Goal: Task Accomplishment & Management: Manage account settings

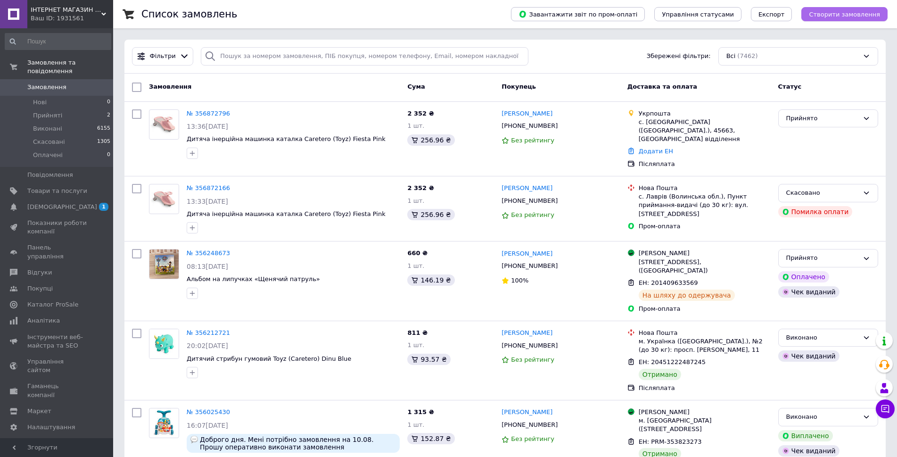
click at [850, 15] on span "Створити замовлення" at bounding box center [844, 14] width 71 height 7
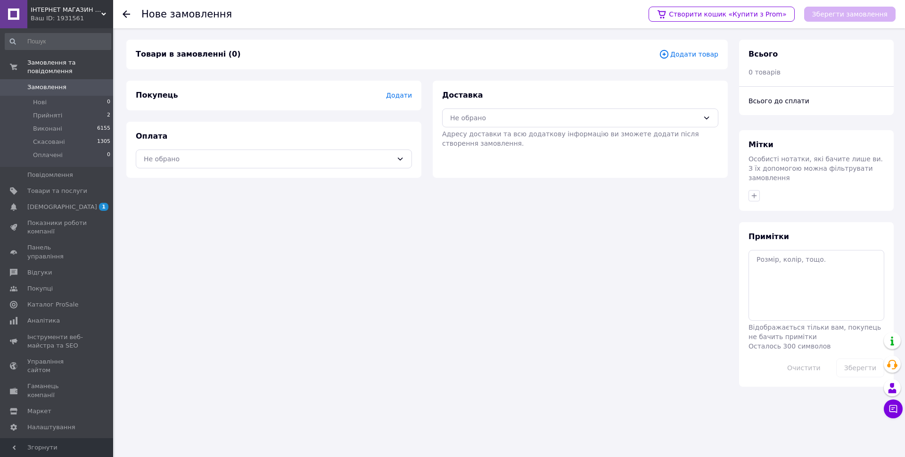
click at [693, 56] on span "Додати товар" at bounding box center [688, 54] width 59 height 10
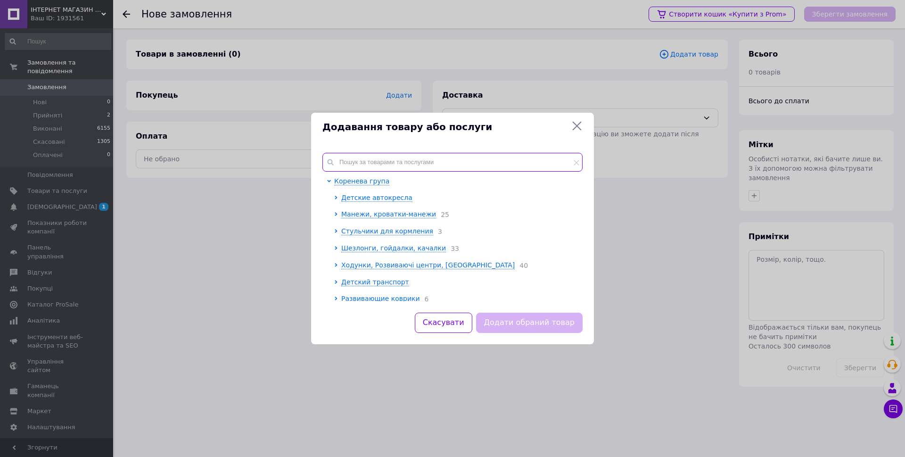
click at [377, 156] on input "text" at bounding box center [452, 162] width 260 height 19
paste input "237970"
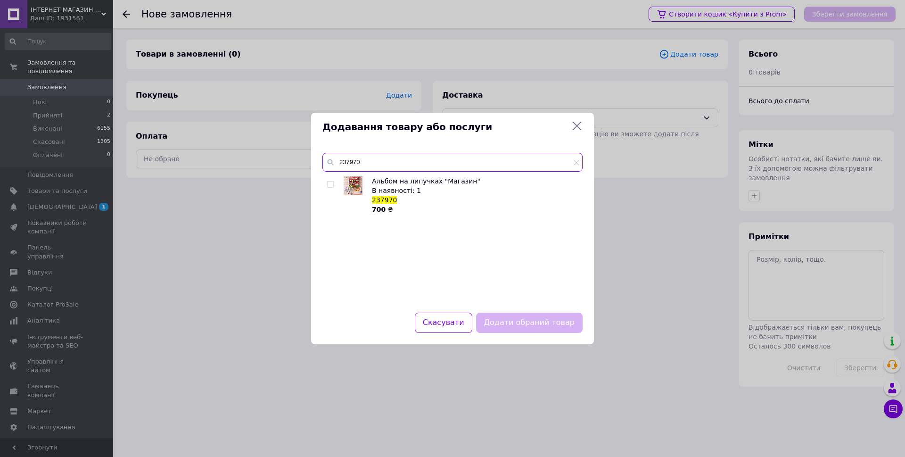
type input "237970"
click at [329, 182] on input "checkbox" at bounding box center [330, 184] width 6 height 6
checkbox input "true"
click at [529, 320] on button "Додати обраний товар" at bounding box center [529, 322] width 106 height 20
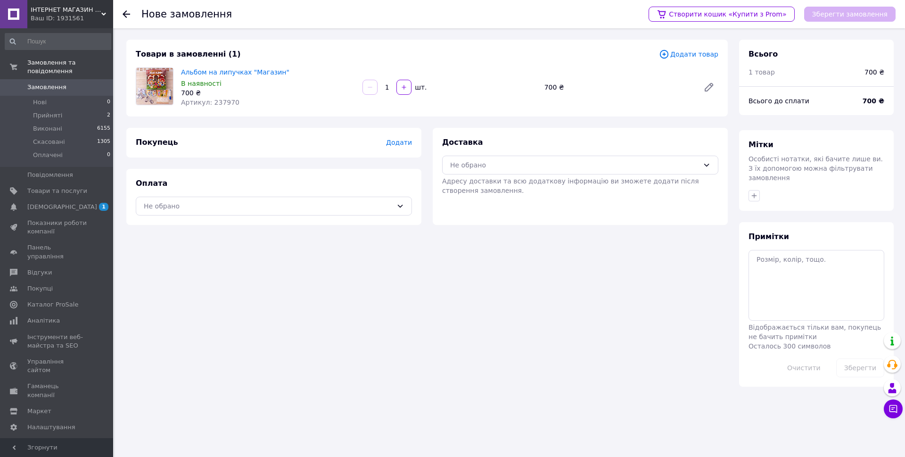
click at [395, 143] on span "Додати" at bounding box center [399, 143] width 26 height 8
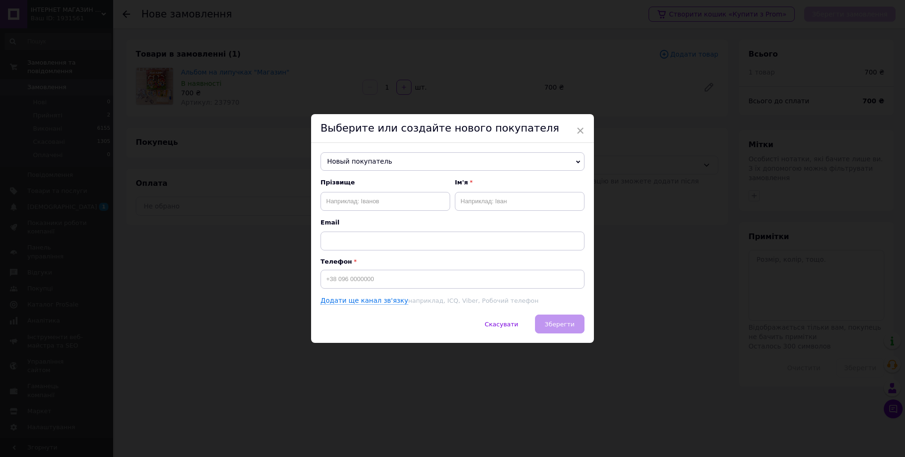
click at [371, 157] on span "Новый покупатель" at bounding box center [452, 161] width 264 height 19
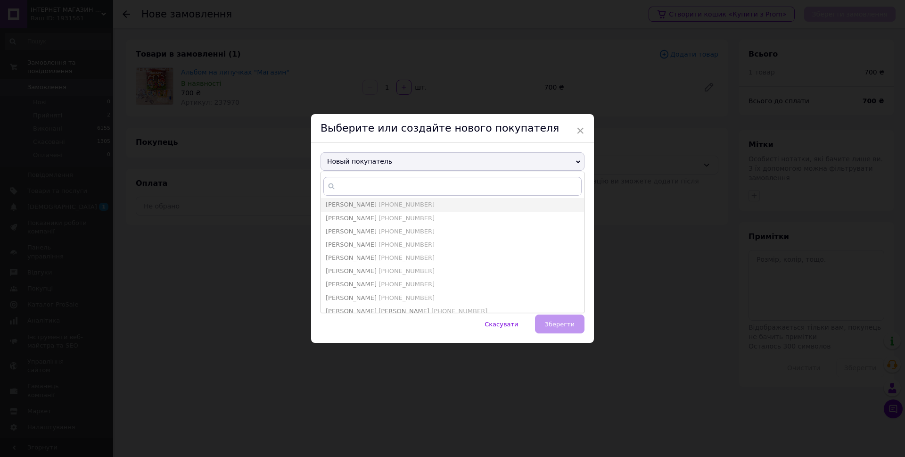
click at [371, 157] on span "Новый покупатель" at bounding box center [452, 161] width 264 height 19
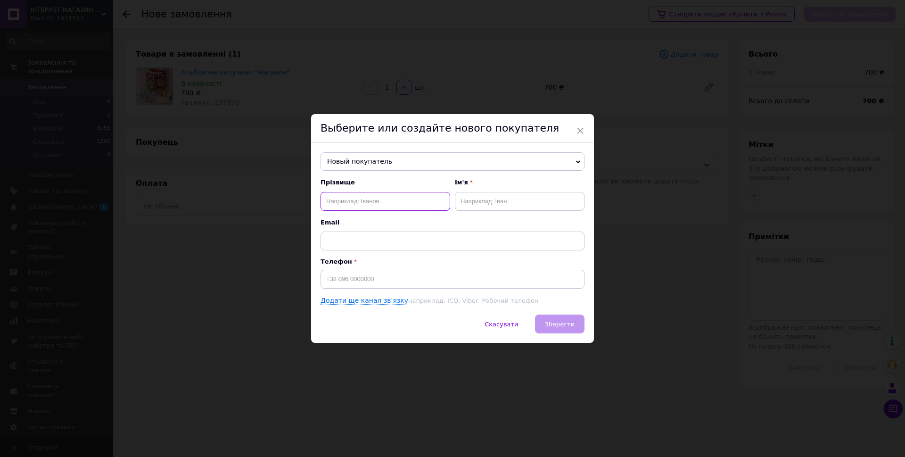
click at [351, 204] on input "text" at bounding box center [385, 201] width 130 height 19
paste input "[PERSON_NAME]"
click at [364, 202] on input "[PERSON_NAME]" at bounding box center [385, 201] width 130 height 19
click at [367, 200] on input "[PERSON_NAME]" at bounding box center [385, 201] width 130 height 19
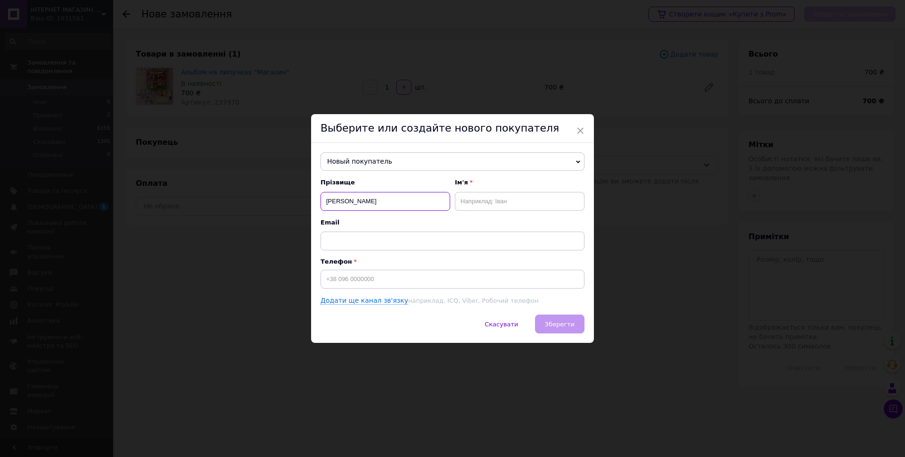
click at [367, 200] on input "[PERSON_NAME]" at bounding box center [385, 201] width 130 height 19
type input "[PERSON_NAME]"
click at [483, 205] on input "text" at bounding box center [520, 201] width 130 height 19
paste input "[PERSON_NAME]"
type input "[PERSON_NAME]"
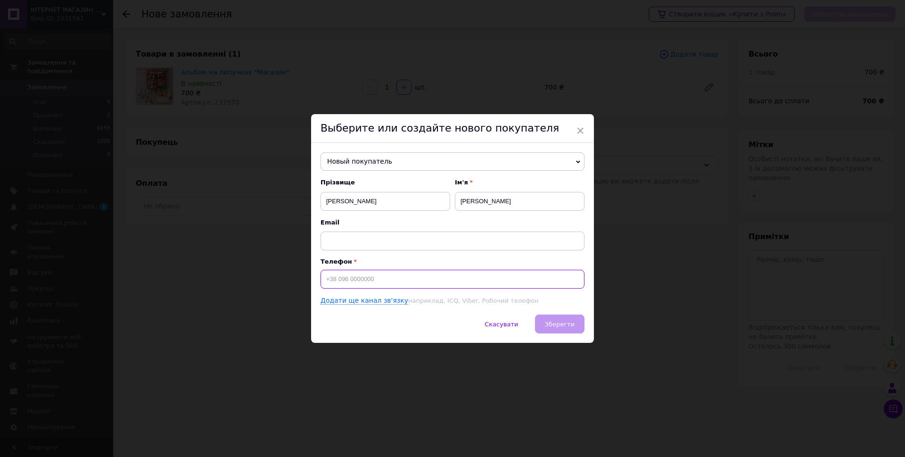
click at [371, 281] on input at bounding box center [452, 279] width 264 height 19
paste input "[PHONE_NUMBER]"
type input "[PHONE_NUMBER]"
click at [556, 327] on span "Зберегти" at bounding box center [560, 323] width 30 height 7
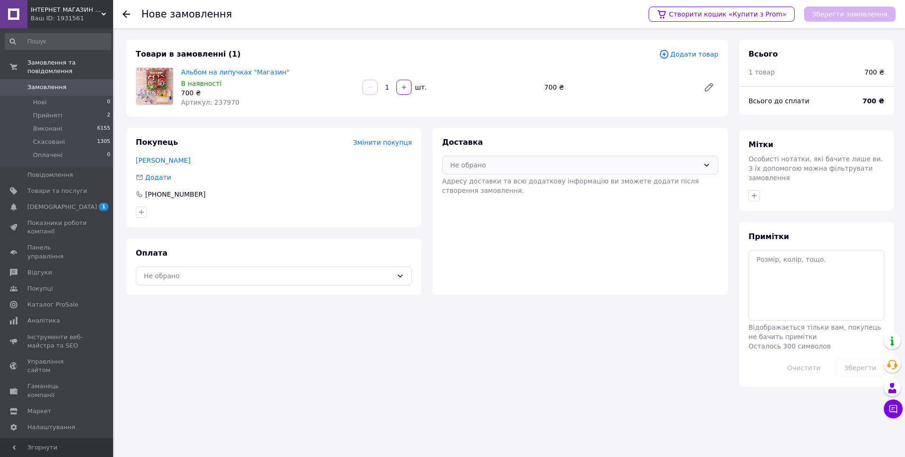
click at [490, 168] on div "Не обрано" at bounding box center [574, 165] width 249 height 10
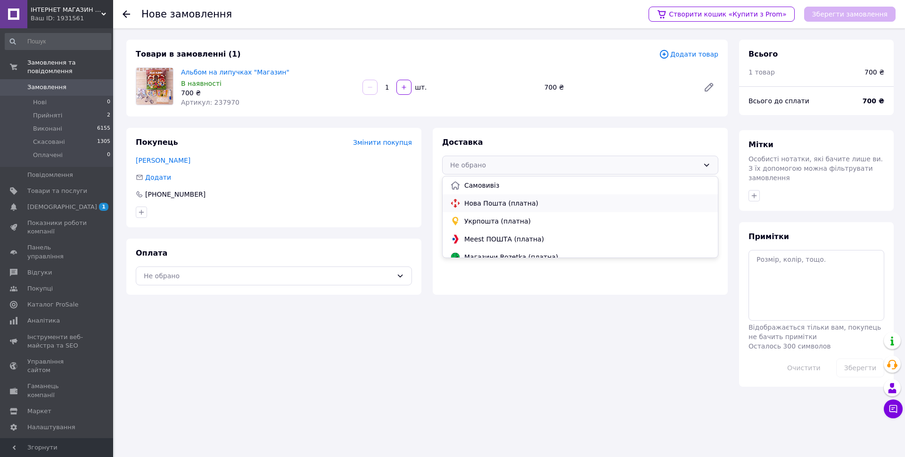
click at [491, 200] on span "Нова Пошта (платна)" at bounding box center [587, 202] width 246 height 9
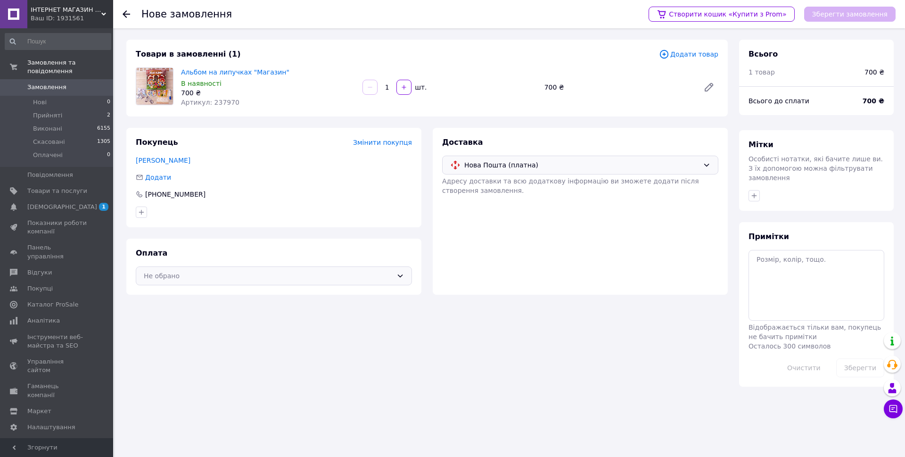
click at [270, 275] on div "Не обрано" at bounding box center [268, 275] width 249 height 10
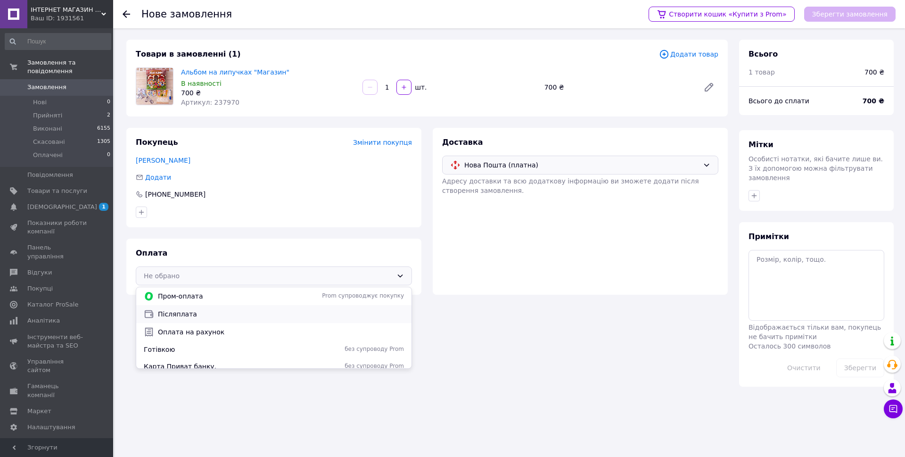
click at [169, 315] on span "Післяплата" at bounding box center [281, 313] width 246 height 9
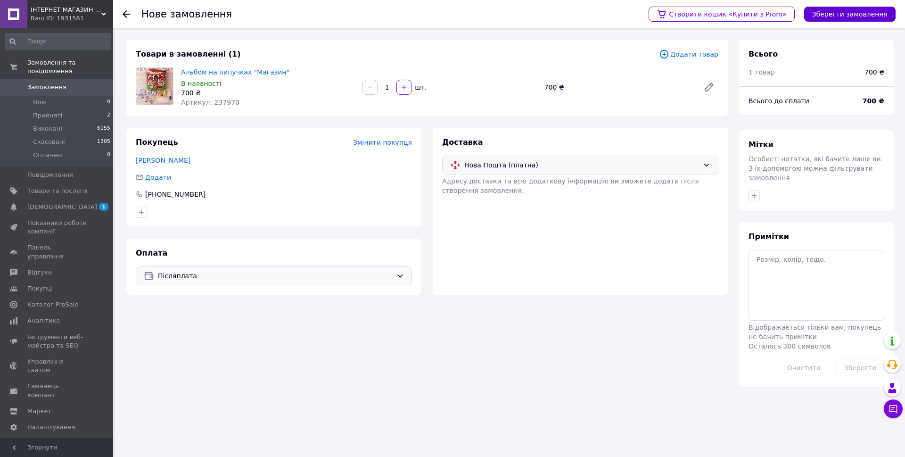
click at [855, 17] on button "Зберегти замовлення" at bounding box center [849, 14] width 91 height 15
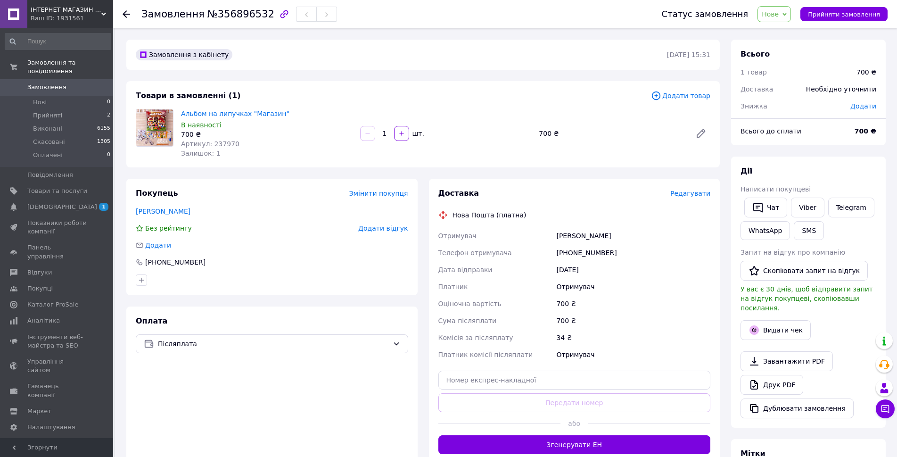
click at [690, 194] on span "Редагувати" at bounding box center [690, 193] width 40 height 8
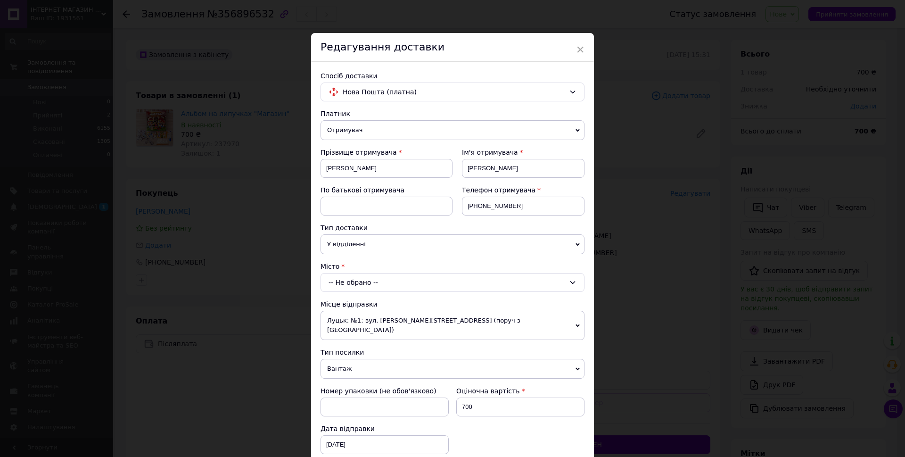
click at [359, 274] on div "-- Не обрано --" at bounding box center [452, 282] width 264 height 19
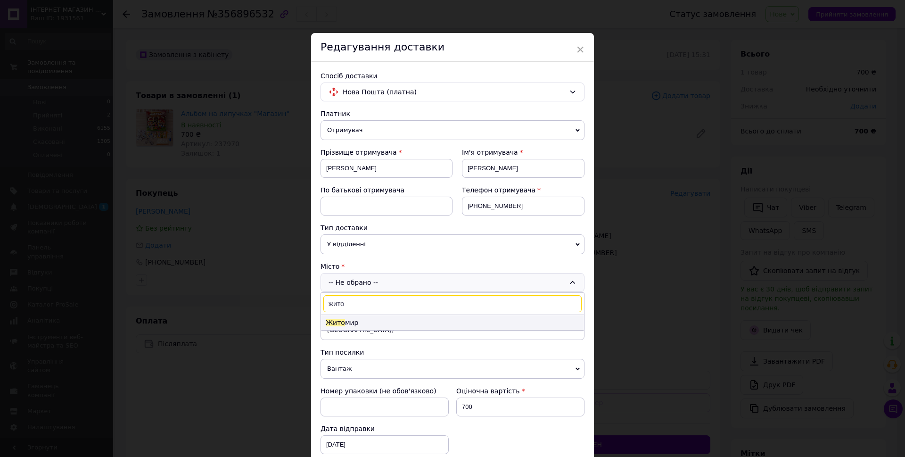
type input "жито"
click at [344, 319] on li "Жито мир" at bounding box center [452, 322] width 263 height 15
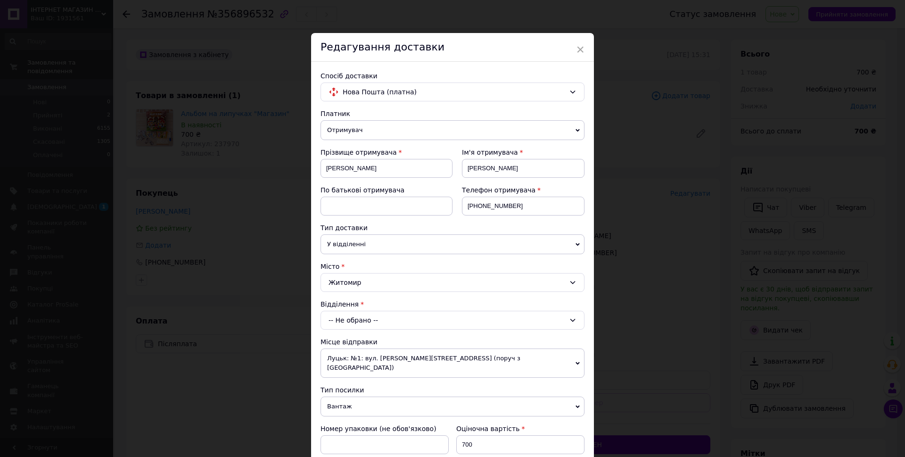
click at [346, 322] on div "-- Не обрано --" at bounding box center [452, 320] width 264 height 19
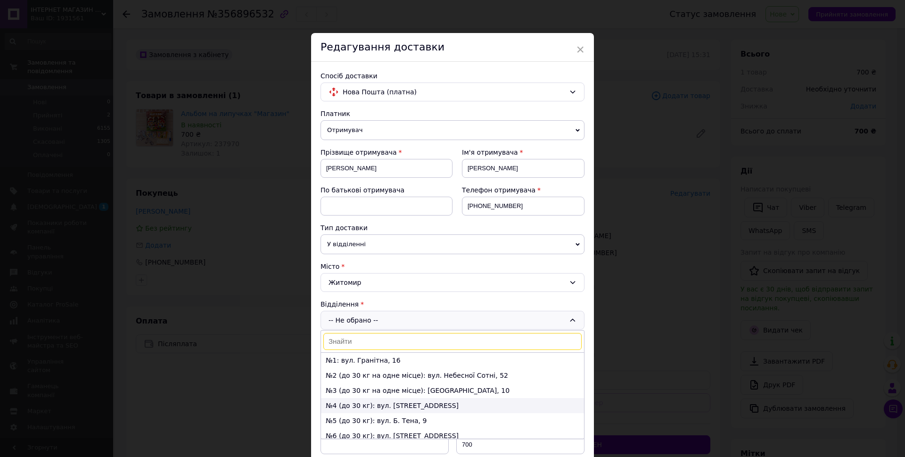
click at [349, 403] on li "№4 (до 30 кг): вул. [STREET_ADDRESS]" at bounding box center [452, 405] width 263 height 15
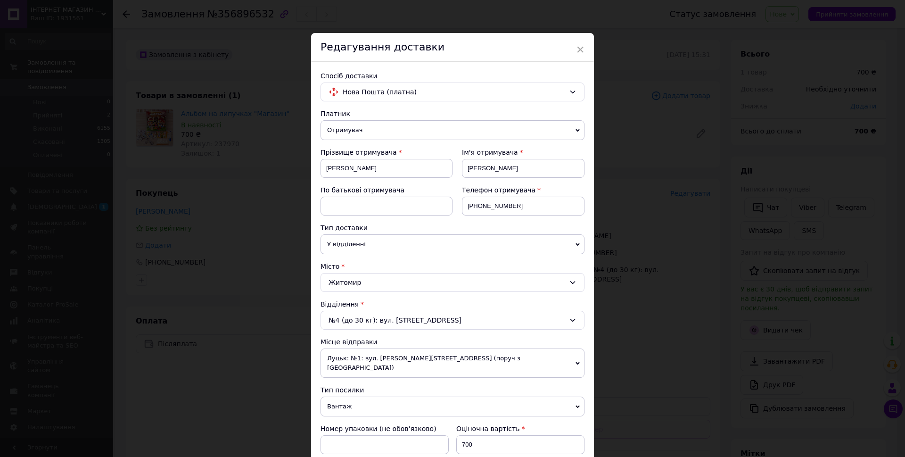
scroll to position [47, 0]
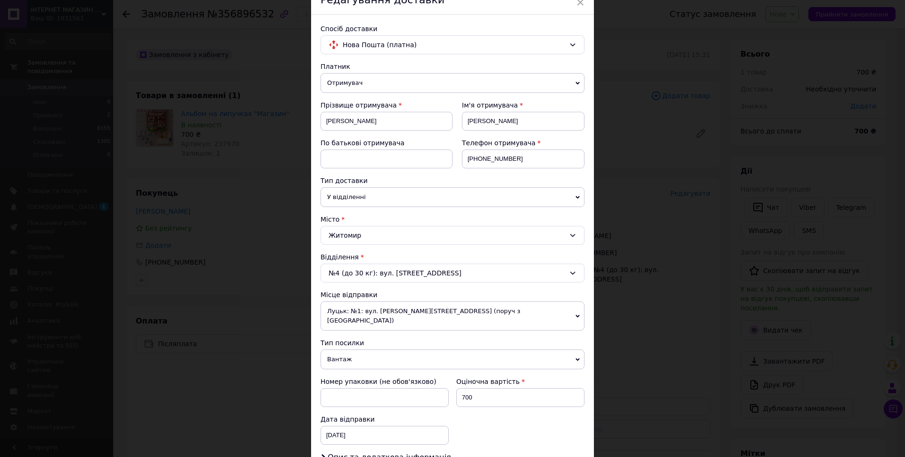
click at [365, 305] on span "Луцьк: №1: вул. [PERSON_NAME][STREET_ADDRESS] (поруч з [GEOGRAPHIC_DATA])" at bounding box center [452, 315] width 264 height 29
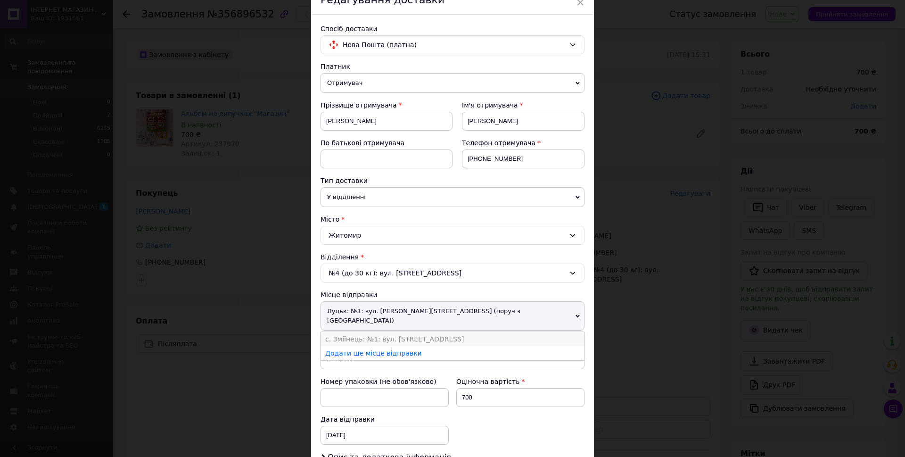
click at [356, 332] on li "с. Зміїнець: №1: вул. [STREET_ADDRESS]" at bounding box center [452, 339] width 264 height 14
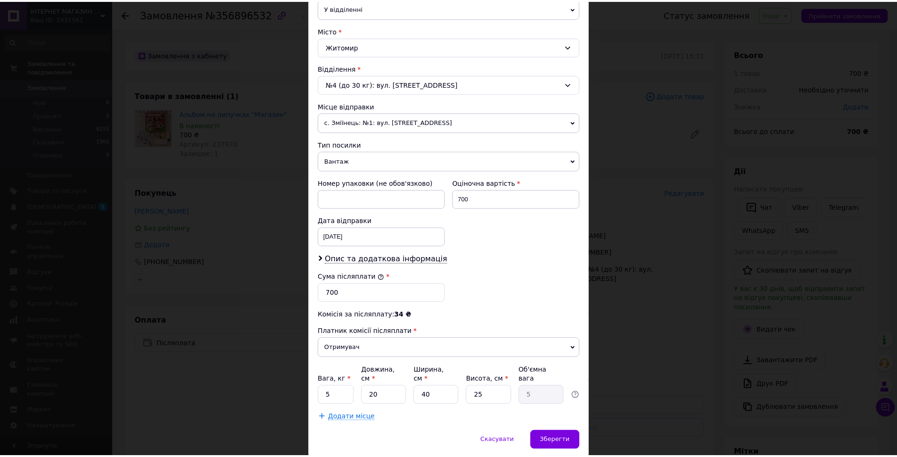
scroll to position [262, 0]
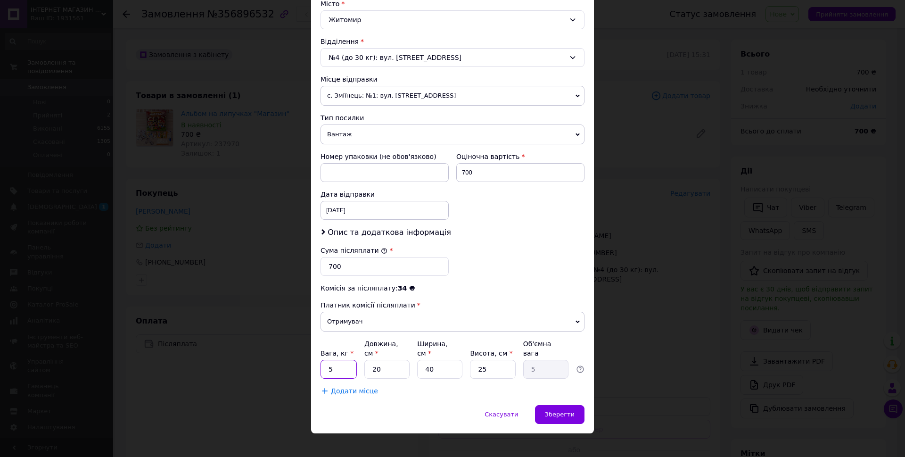
click at [346, 364] on input "5" at bounding box center [338, 369] width 36 height 19
type input "1"
drag, startPoint x: 374, startPoint y: 362, endPoint x: 395, endPoint y: 363, distance: 20.7
click at [395, 363] on input "20" at bounding box center [386, 369] width 45 height 19
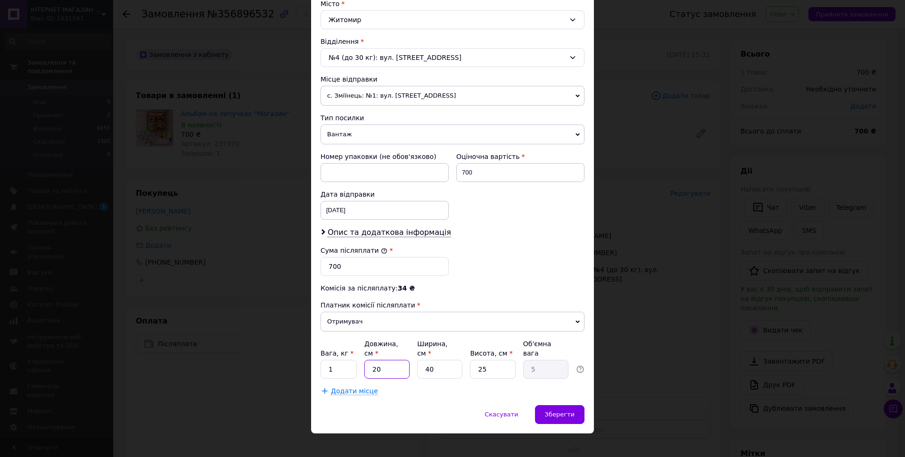
type input "22"
type input "5.5"
drag, startPoint x: 374, startPoint y: 360, endPoint x: 410, endPoint y: 361, distance: 36.8
click at [400, 361] on input "22" at bounding box center [386, 369] width 45 height 19
type input "25"
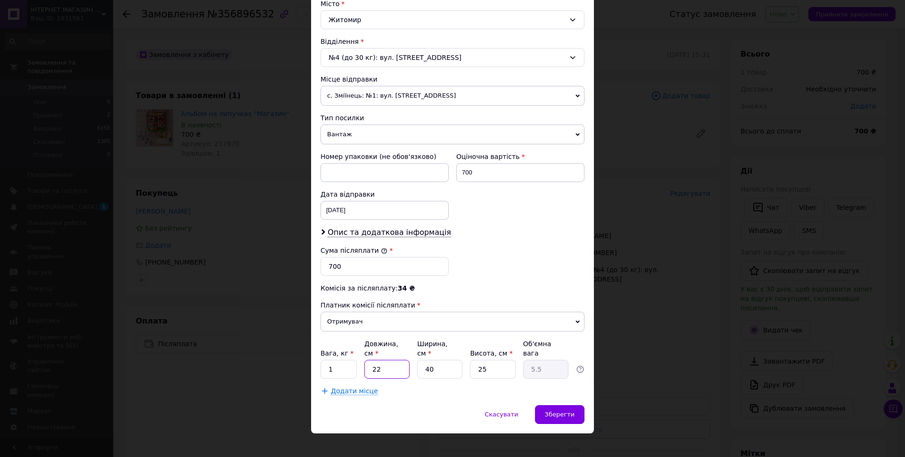
type input "6.25"
type input "25"
click at [434, 360] on input "40" at bounding box center [439, 369] width 45 height 19
type input "1"
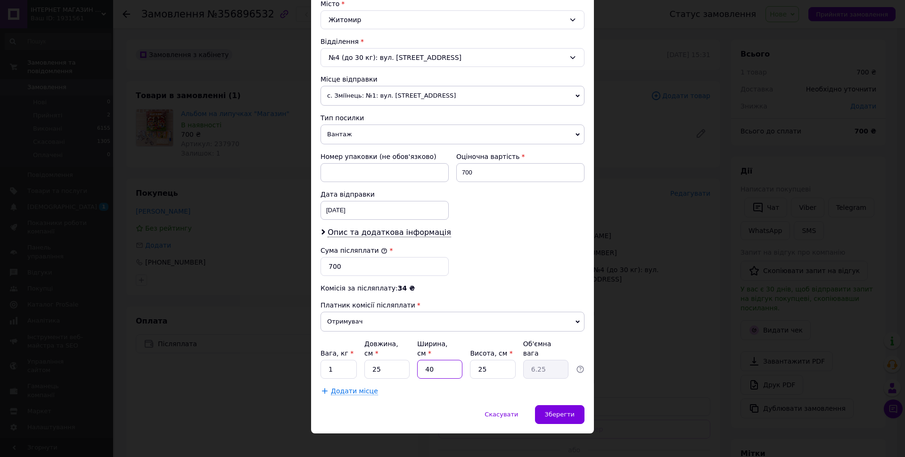
type input "0.16"
type input "10"
type input "1.56"
click at [426, 360] on input "10" at bounding box center [439, 369] width 45 height 19
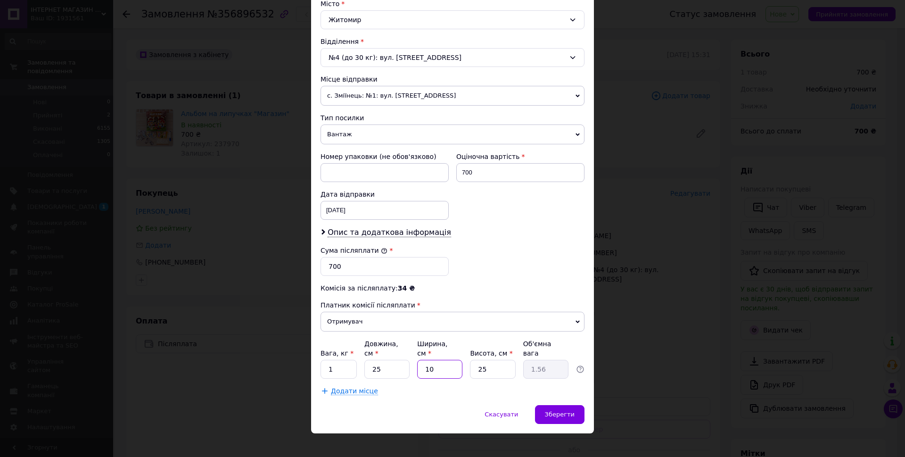
type input "8"
type input "1.25"
type input "8"
click at [553, 410] on span "Зберегти" at bounding box center [560, 413] width 30 height 7
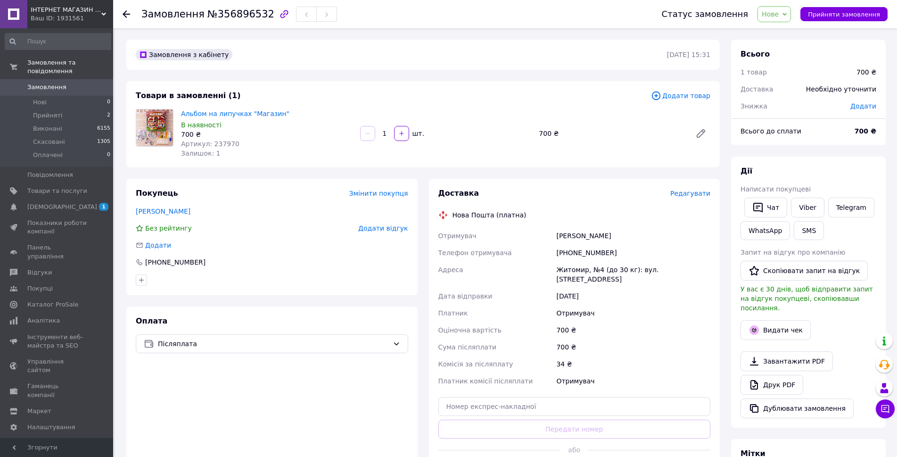
click at [786, 15] on icon at bounding box center [784, 14] width 4 height 3
click at [790, 35] on li "Прийнято" at bounding box center [779, 33] width 43 height 14
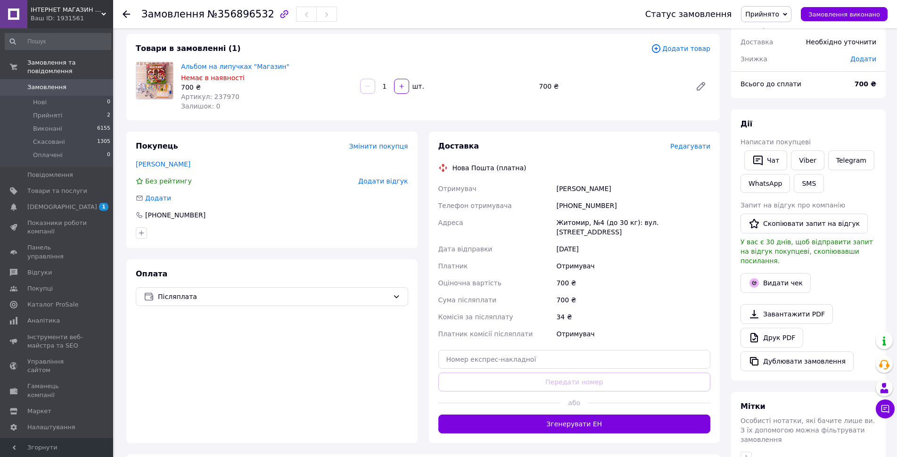
scroll to position [94, 0]
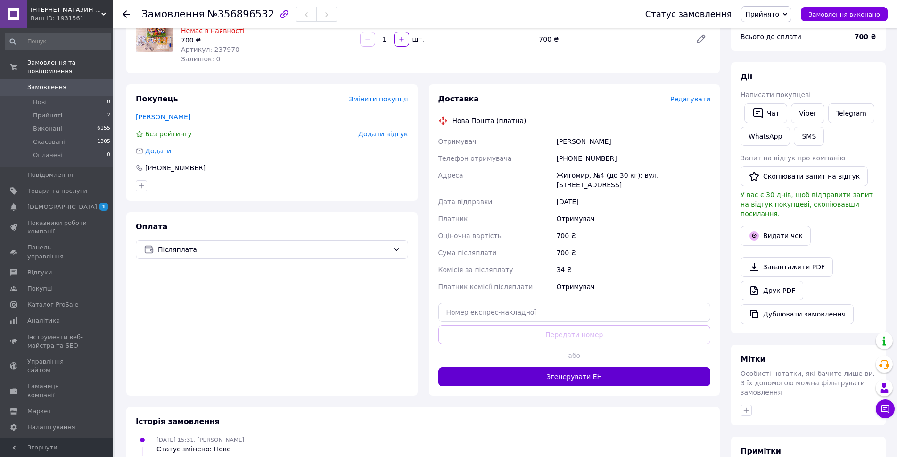
click at [571, 367] on button "Згенерувати ЕН" at bounding box center [574, 376] width 272 height 19
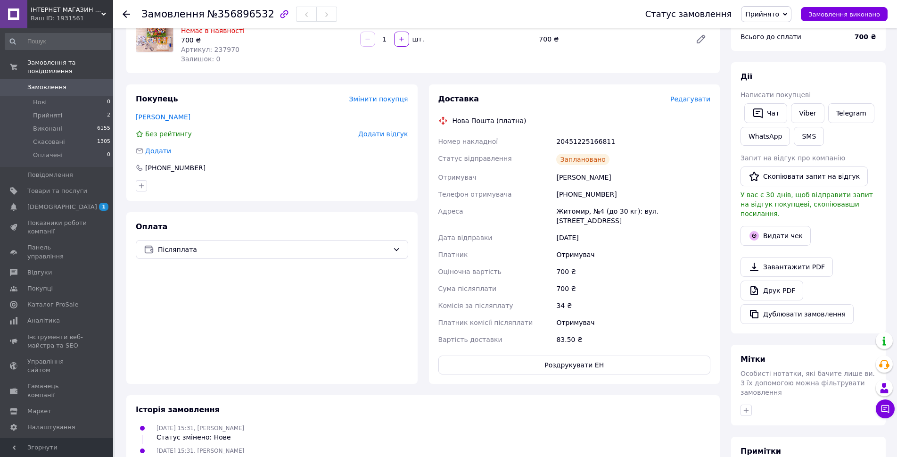
click at [582, 140] on div "20451225166811" at bounding box center [633, 141] width 158 height 17
copy div "20451225166811"
click at [807, 110] on link "Viber" at bounding box center [807, 113] width 33 height 20
click at [775, 227] on button "Видати чек" at bounding box center [775, 236] width 70 height 20
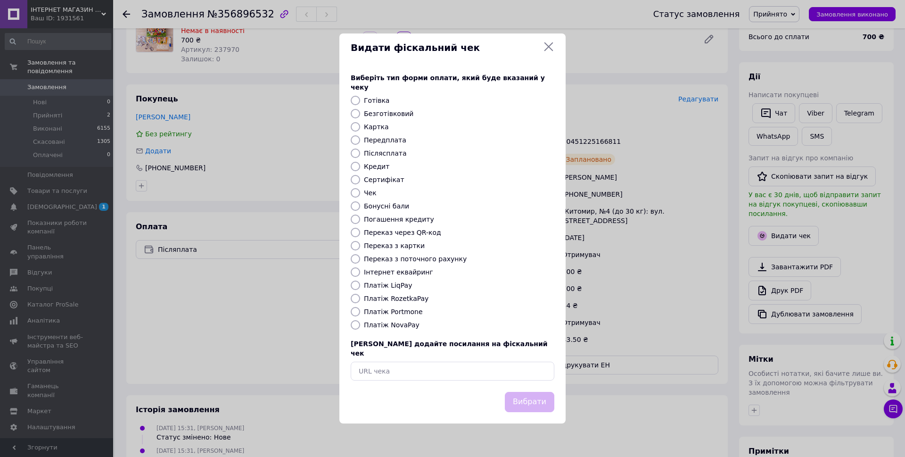
click at [399, 328] on label "Платіж NovaPay" at bounding box center [392, 325] width 56 height 8
click at [360, 328] on input "Платіж NovaPay" at bounding box center [355, 324] width 9 height 9
radio input "true"
click at [536, 394] on button "Вибрати" at bounding box center [529, 402] width 49 height 20
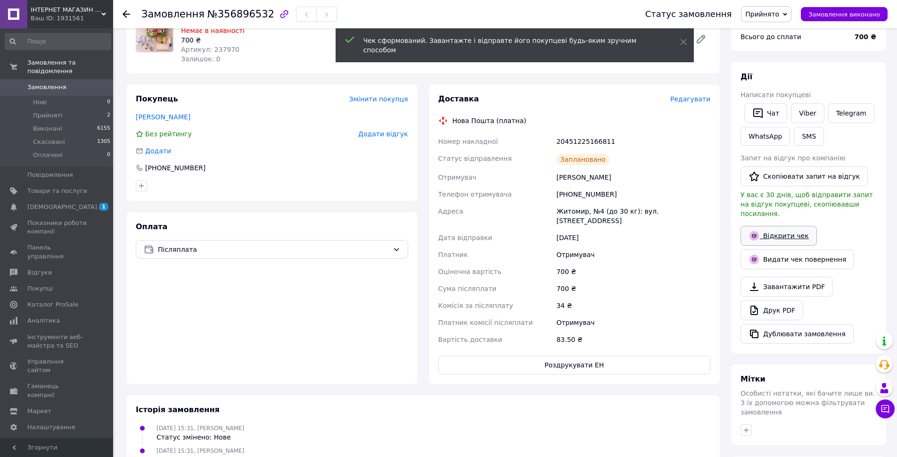
click at [773, 226] on link "Відкрити чек" at bounding box center [778, 236] width 76 height 20
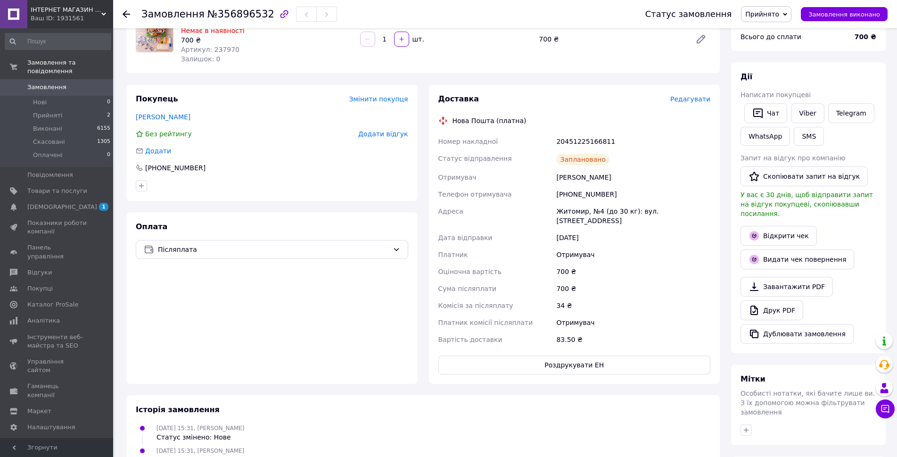
scroll to position [0, 0]
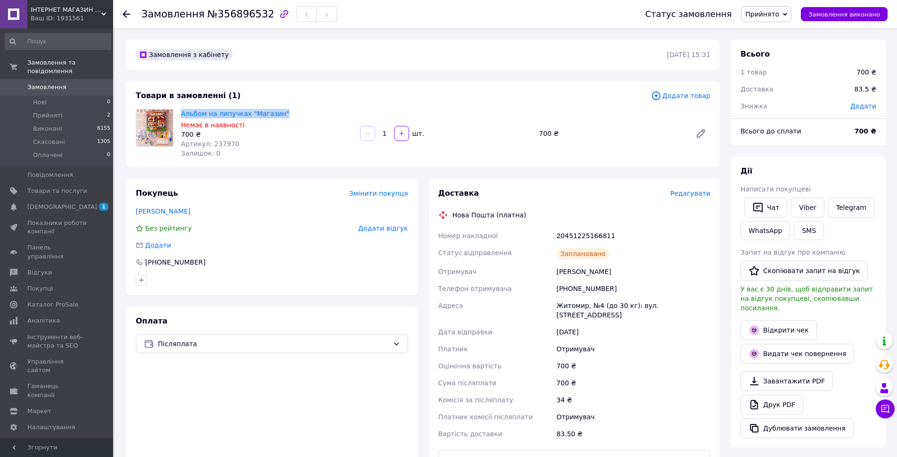
drag, startPoint x: 253, startPoint y: 113, endPoint x: 179, endPoint y: 114, distance: 74.0
click at [179, 114] on div "Товари в замовленні (1) Додати товар Альбом на липучках "Магазин" Немає в наявн…" at bounding box center [422, 124] width 593 height 86
copy link "Альбом на липучках "Магазин""
click at [583, 232] on div "20451225166811" at bounding box center [633, 235] width 158 height 17
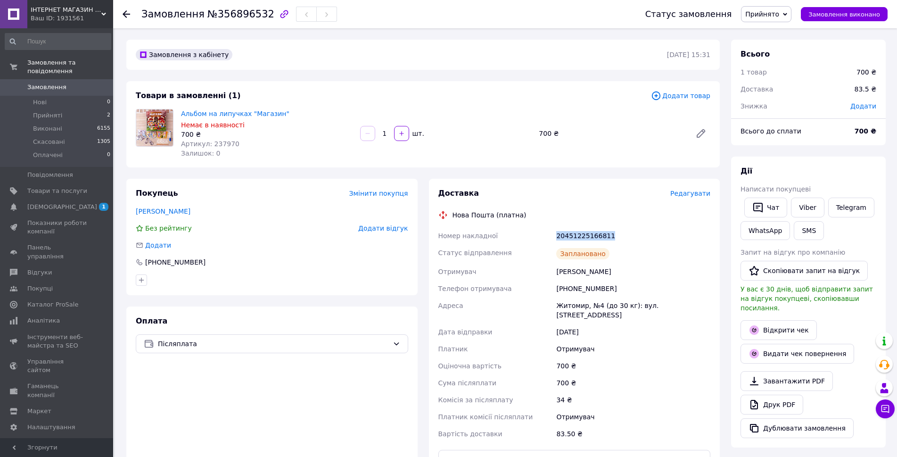
copy div "20451225166811"
click at [42, 187] on span "Товари та послуги" at bounding box center [57, 191] width 60 height 8
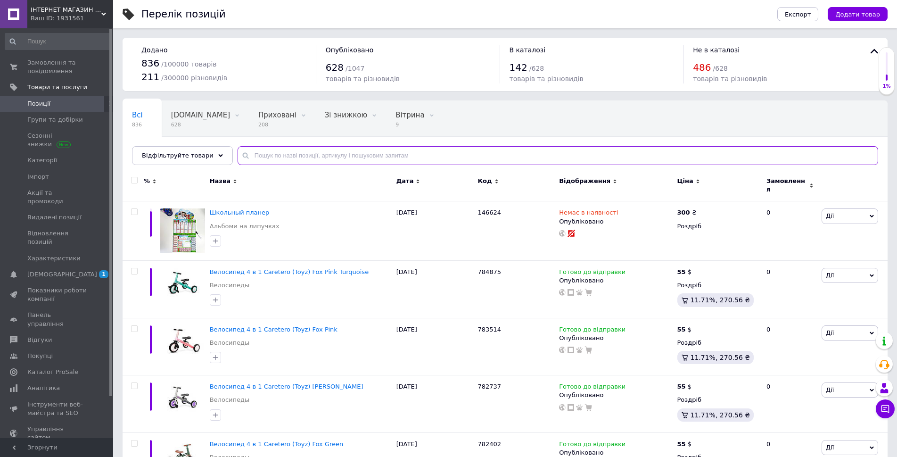
click at [303, 160] on input "text" at bounding box center [557, 155] width 640 height 19
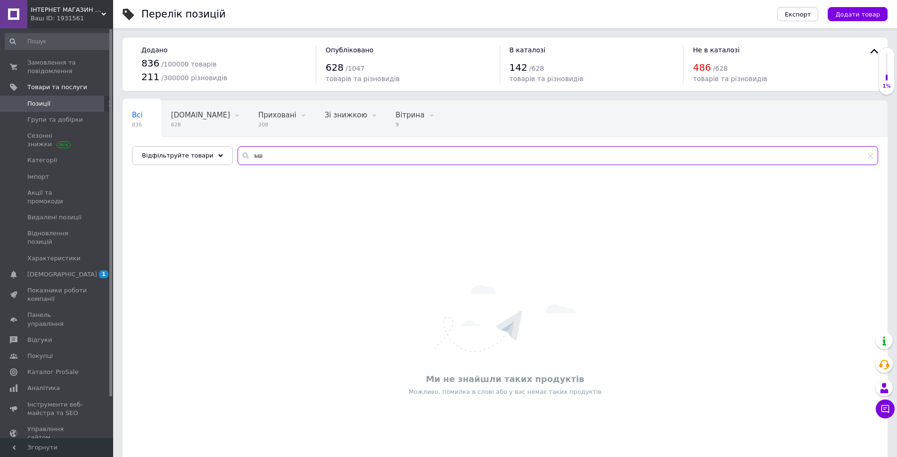
click at [298, 156] on input "ьш" at bounding box center [557, 155] width 640 height 19
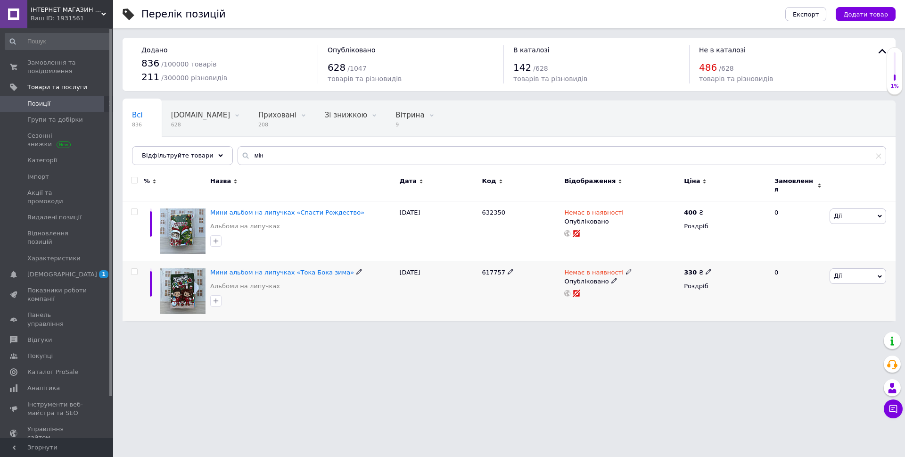
click at [626, 269] on icon at bounding box center [629, 272] width 6 height 6
click at [652, 304] on li "Готово до відправки" at bounding box center [678, 305] width 90 height 13
click at [632, 330] on html "ІНТЕРНЕТ МАГАЗИН ДИТЯЧИХ ТОВАРІВ [PERSON_NAME] SHOP Ваш ID: 1931561 Сайт ІНТЕРН…" at bounding box center [452, 165] width 905 height 330
click at [281, 156] on input "мін" at bounding box center [561, 155] width 648 height 19
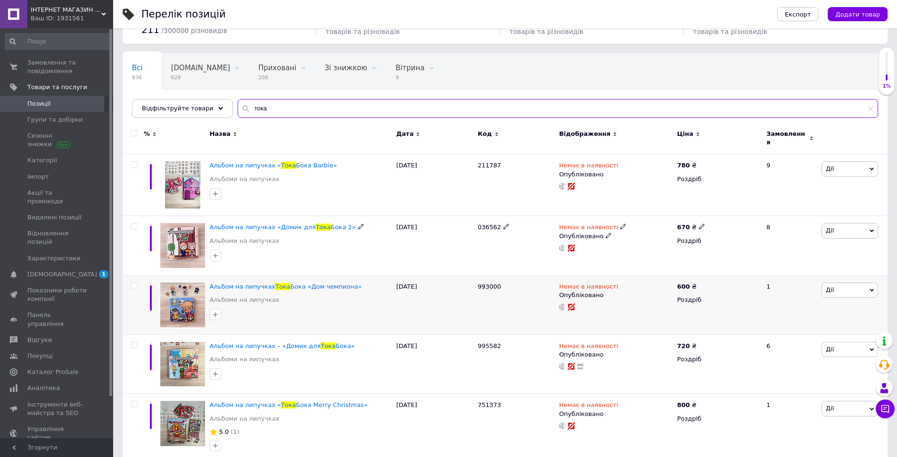
scroll to position [94, 0]
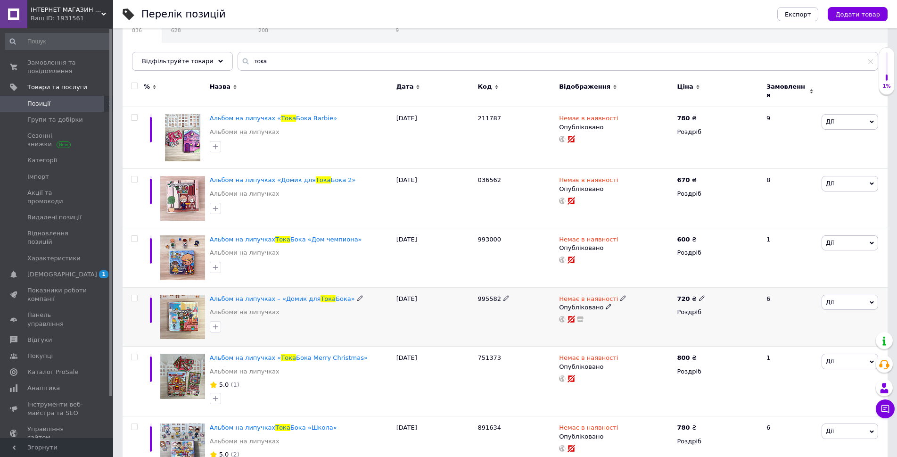
click at [620, 295] on icon at bounding box center [623, 298] width 6 height 6
click at [645, 327] on li "Готово до відправки" at bounding box center [673, 332] width 90 height 13
click at [478, 323] on div "995582" at bounding box center [516, 316] width 82 height 59
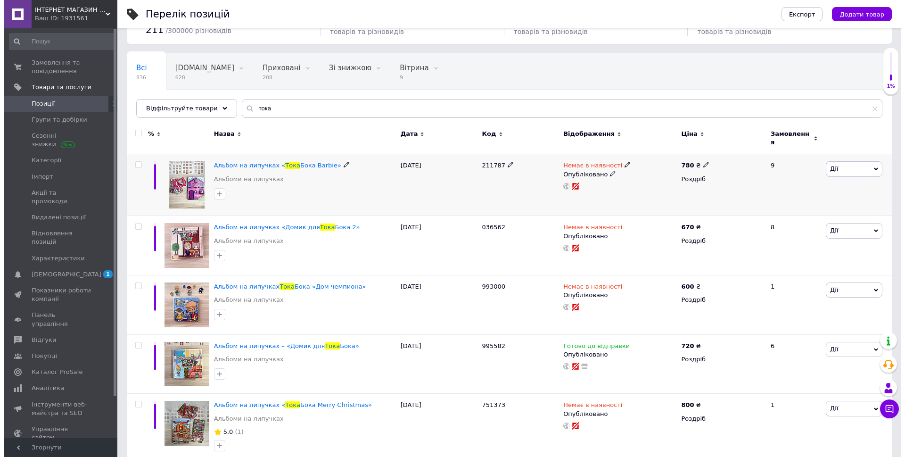
scroll to position [0, 0]
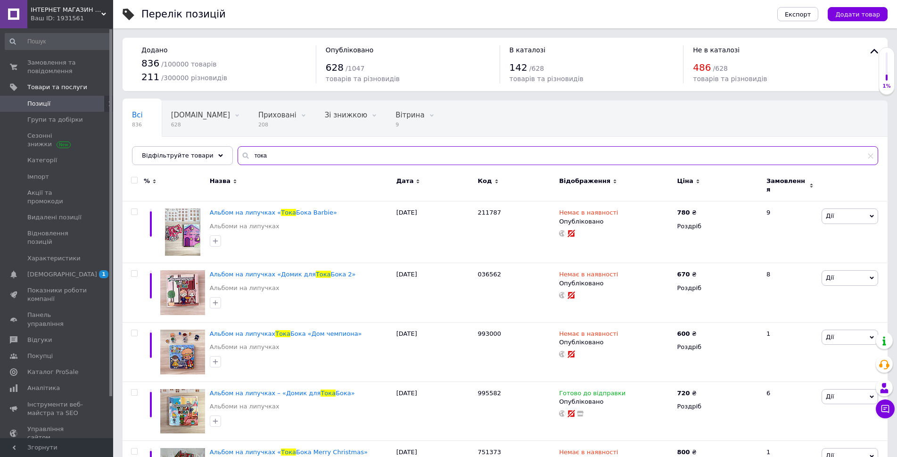
click at [278, 154] on input "тока" at bounding box center [557, 155] width 640 height 19
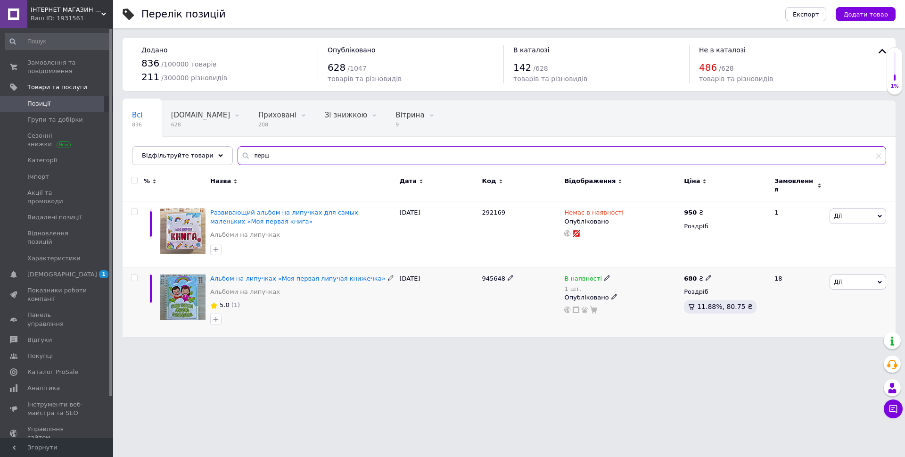
type input "перш"
click at [705, 274] on span at bounding box center [708, 277] width 6 height 7
click at [727, 264] on input "680" at bounding box center [752, 267] width 72 height 19
type input "690"
click at [717, 346] on html "ІНТЕРНЕТ МАГАЗИН ДИТЯЧИХ ТОВАРІВ [PERSON_NAME] SHOP Ваш ID: 1931561 Сайт ІНТЕРН…" at bounding box center [452, 173] width 905 height 346
